Goal: Task Accomplishment & Management: Manage account settings

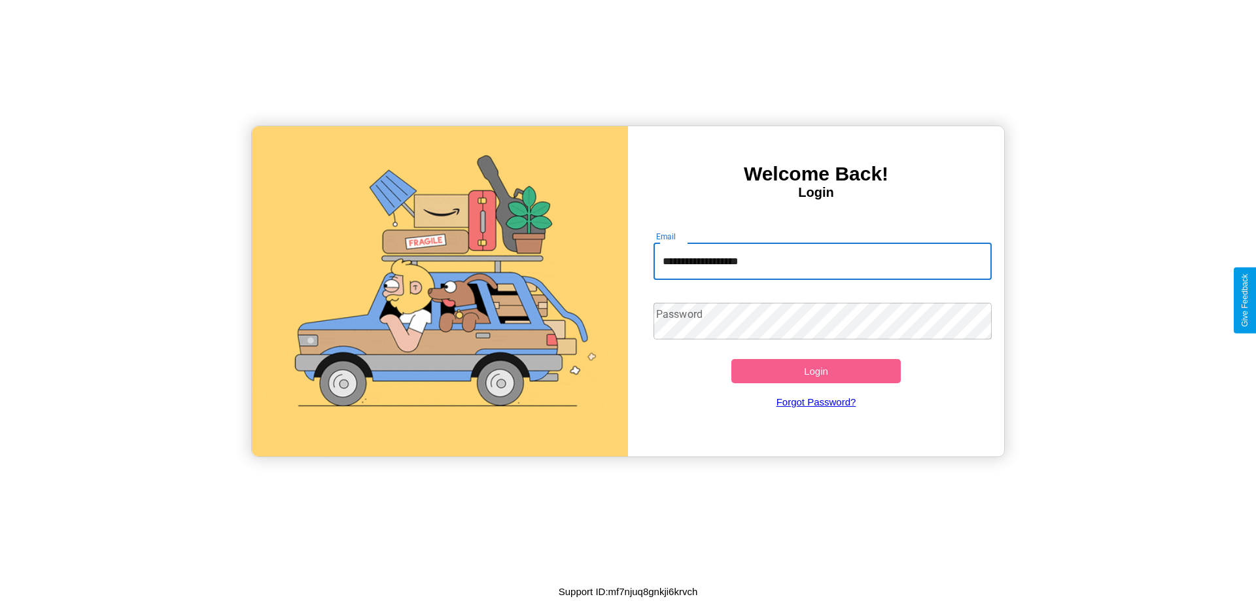
type input "**********"
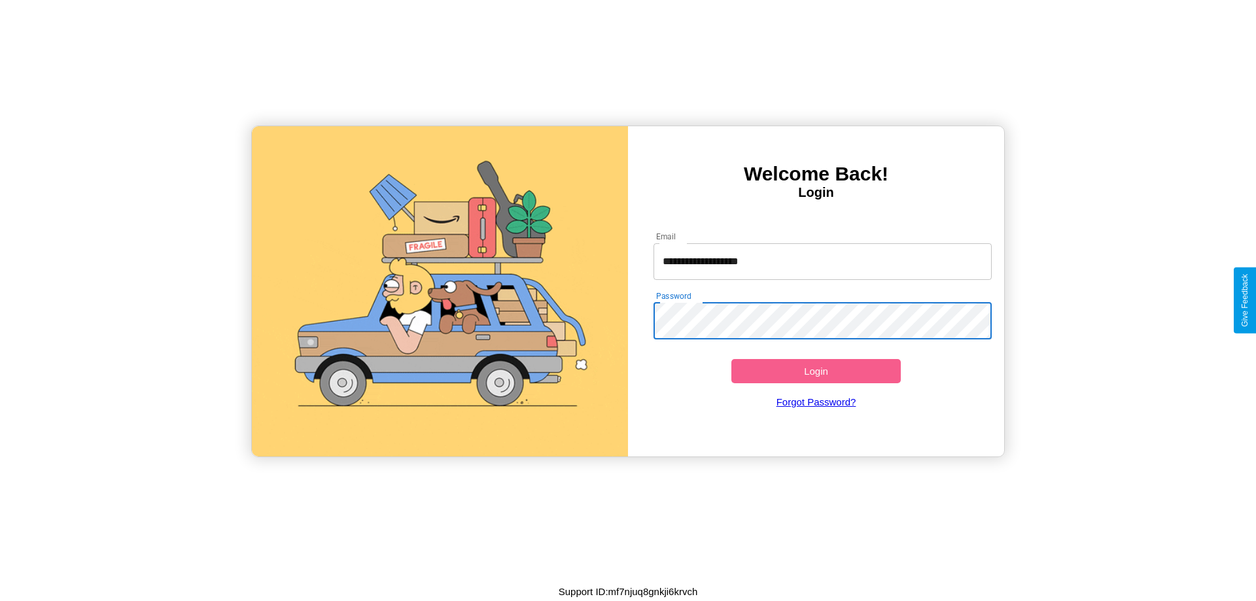
click at [816, 371] on button "Login" at bounding box center [815, 371] width 169 height 24
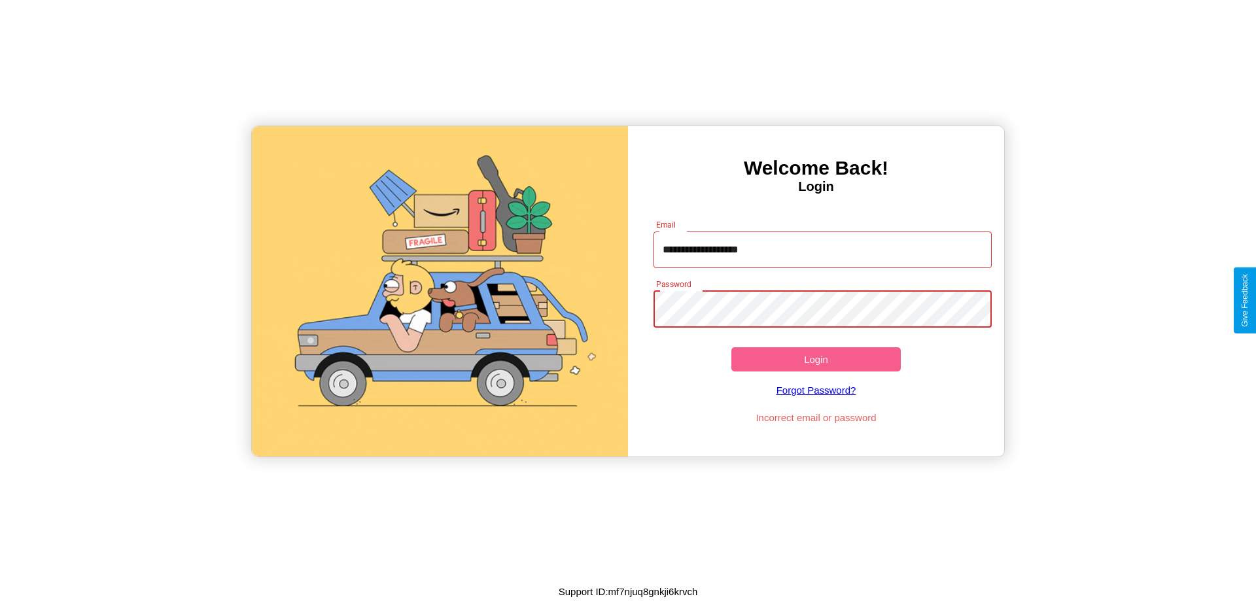
click at [816, 359] on button "Login" at bounding box center [815, 359] width 169 height 24
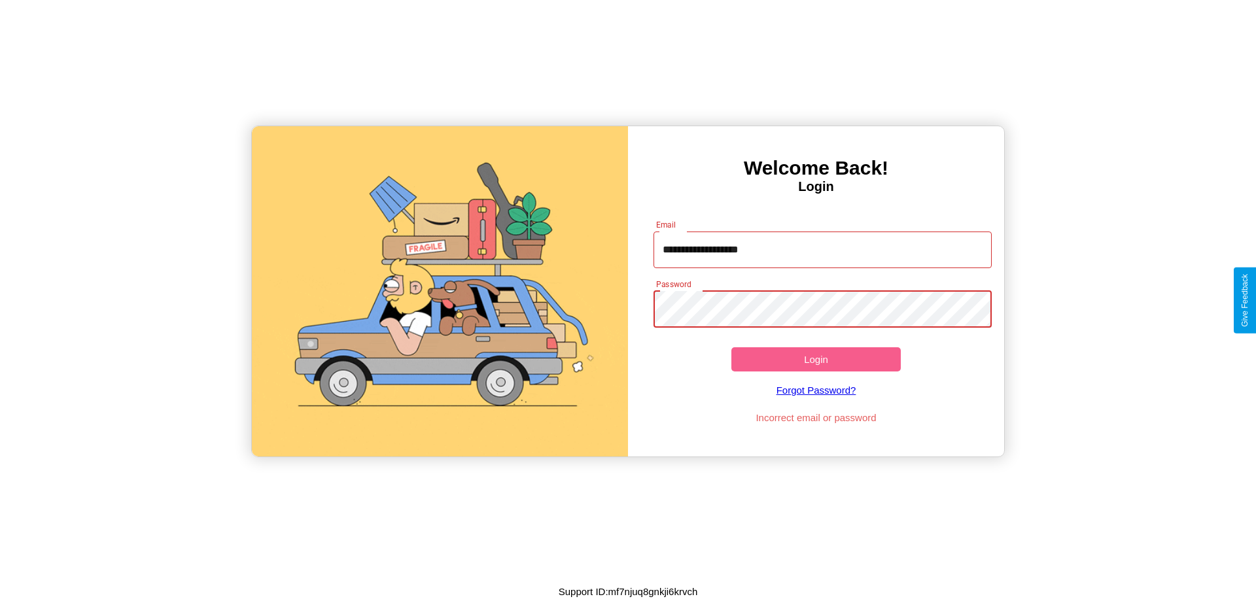
click at [816, 359] on button "Login" at bounding box center [815, 359] width 169 height 24
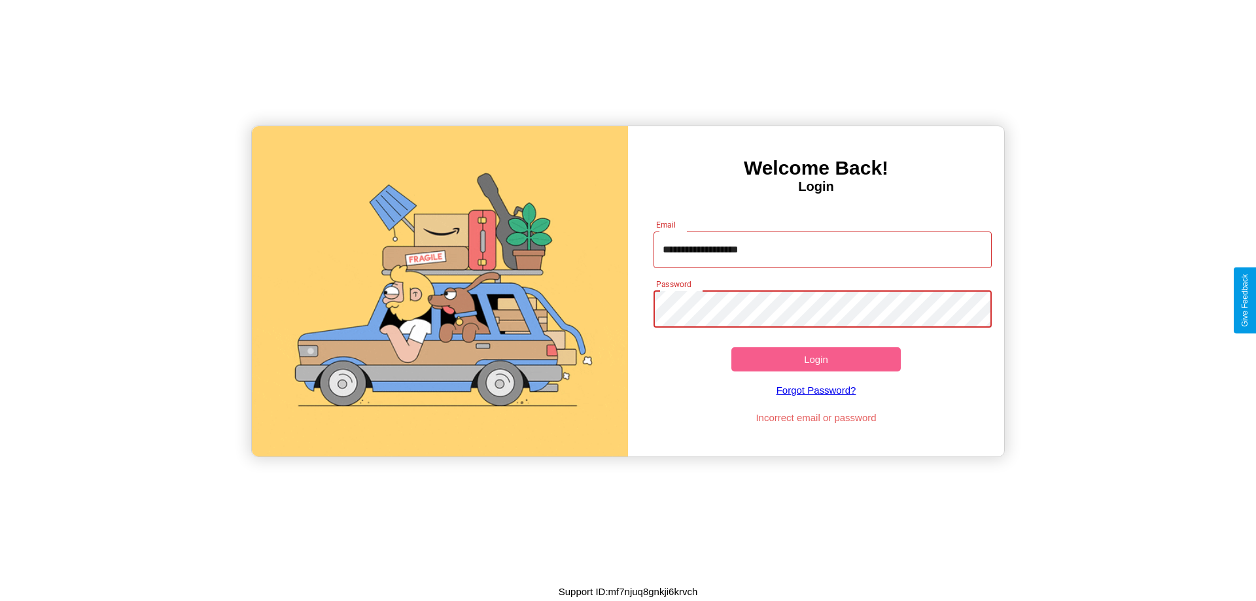
click at [816, 359] on button "Login" at bounding box center [815, 359] width 169 height 24
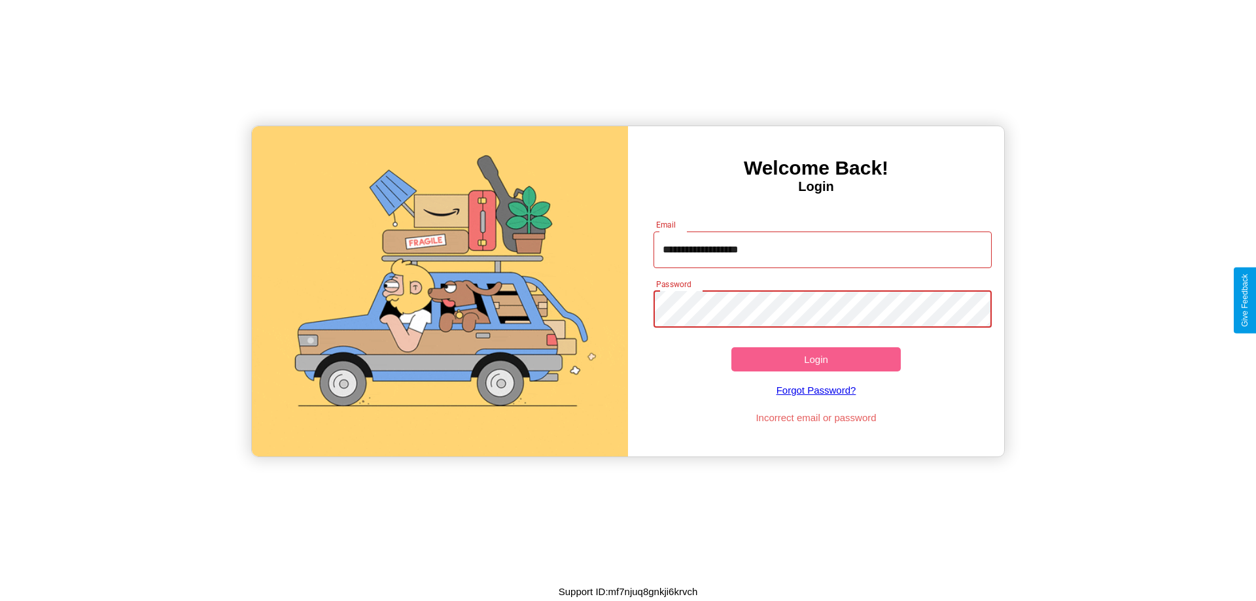
click at [816, 359] on button "Login" at bounding box center [815, 359] width 169 height 24
